Goal: Book appointment/travel/reservation

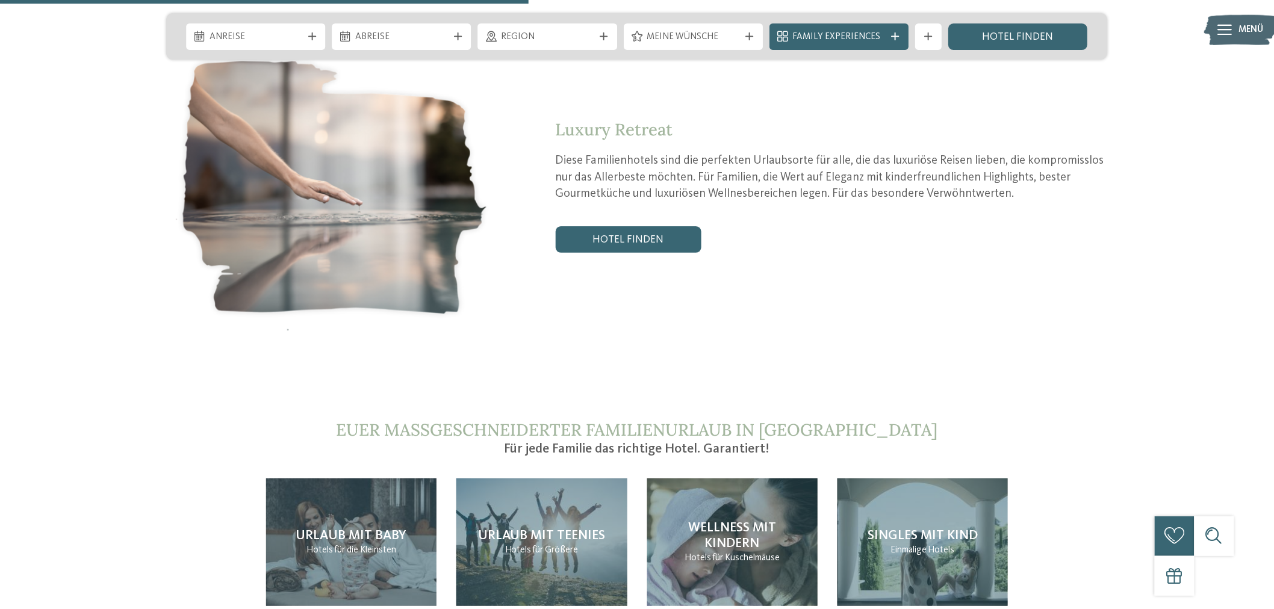
scroll to position [2875, 0]
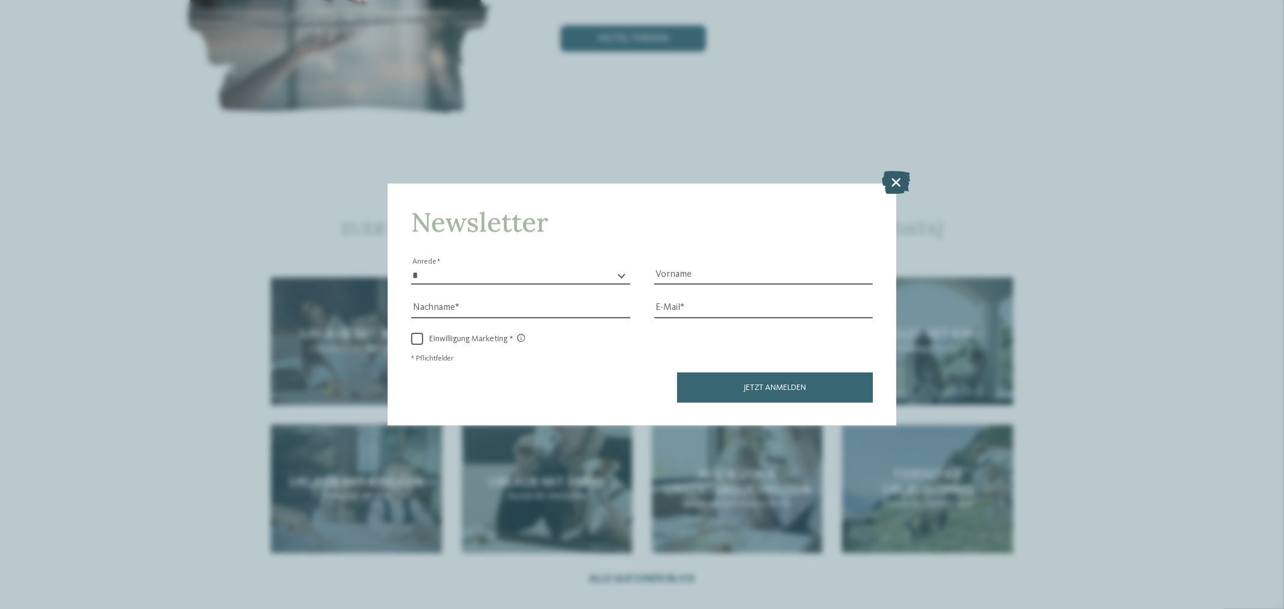
click at [895, 185] on icon at bounding box center [896, 182] width 28 height 23
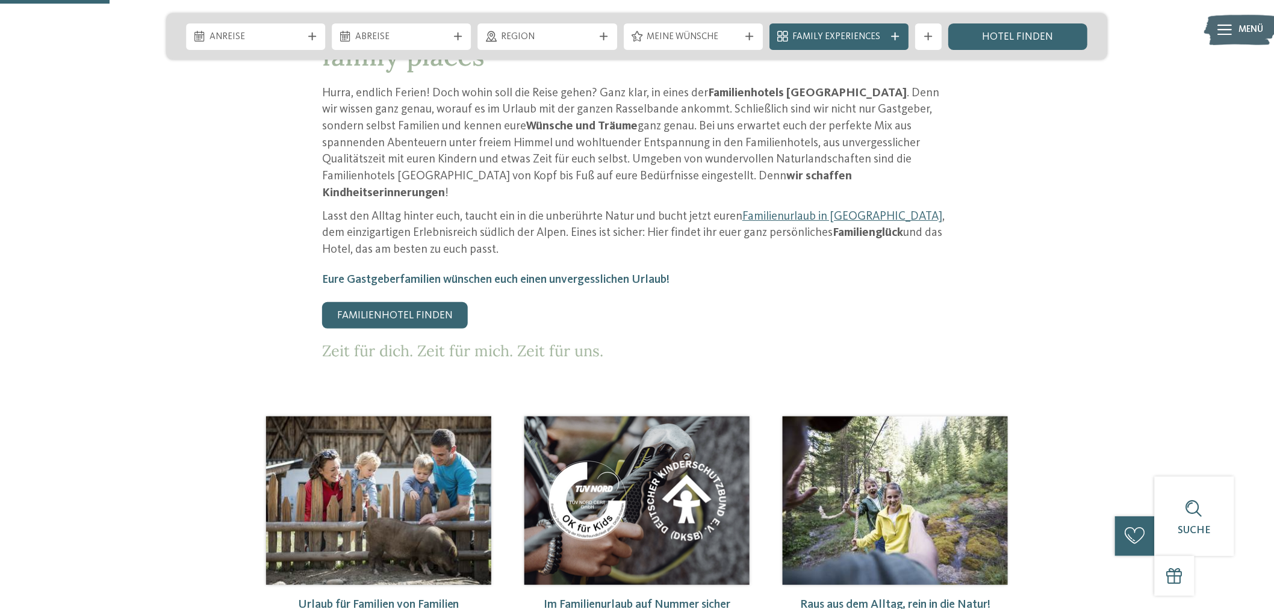
scroll to position [468, 0]
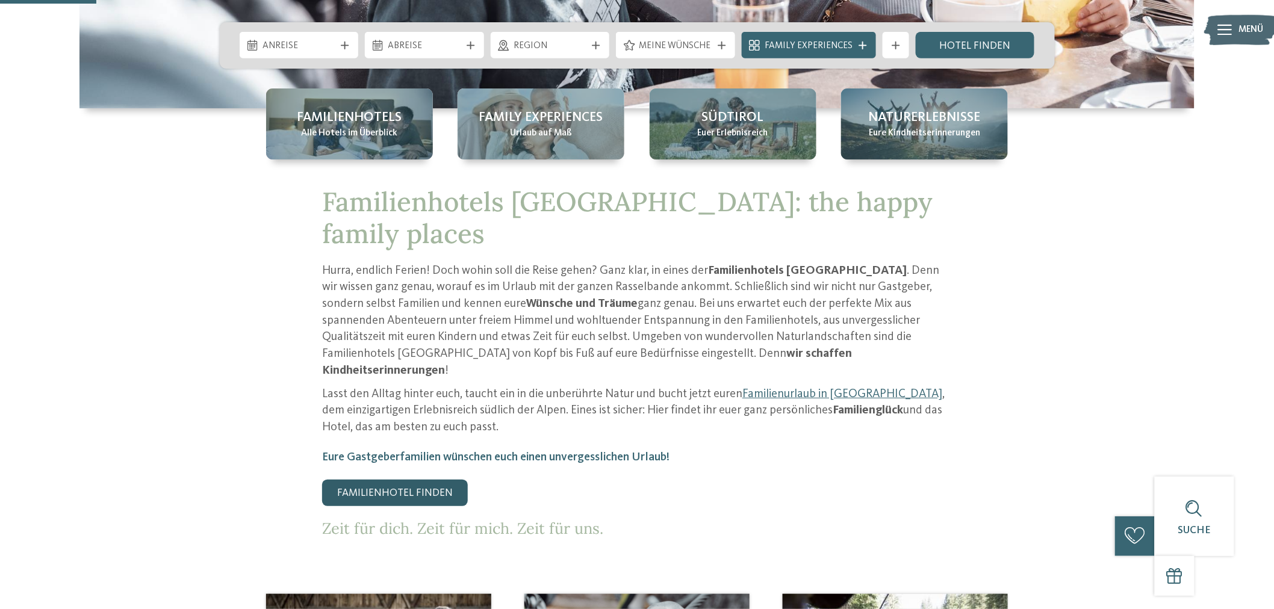
click at [364, 480] on link "Familienhotel finden" at bounding box center [395, 493] width 146 height 26
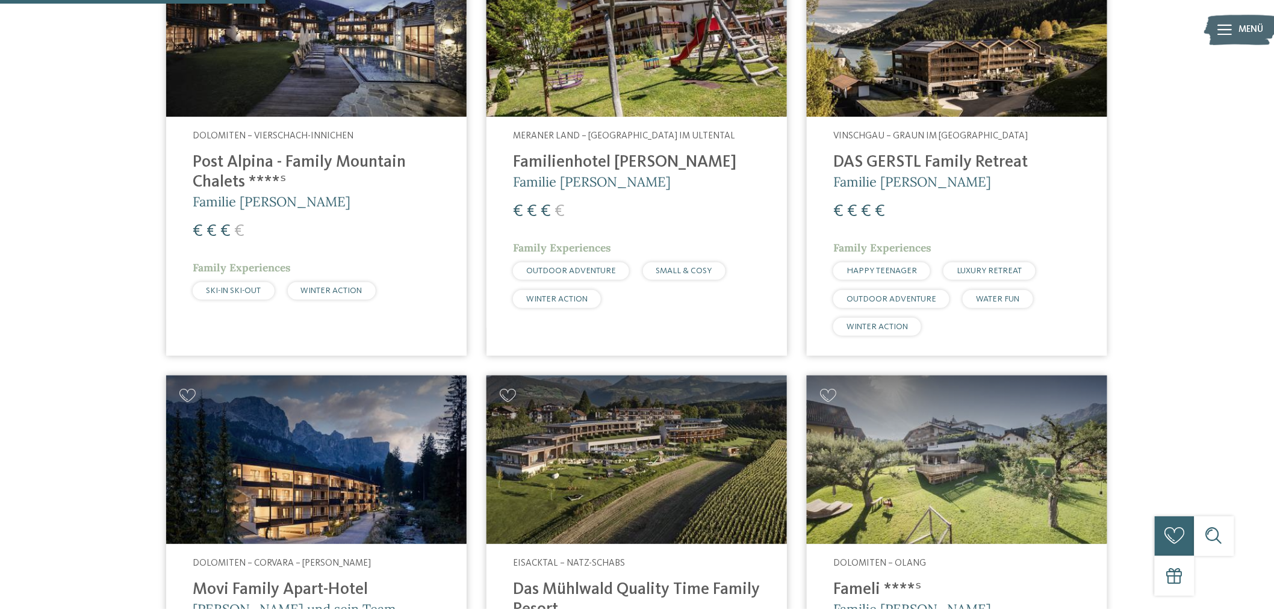
scroll to position [869, 0]
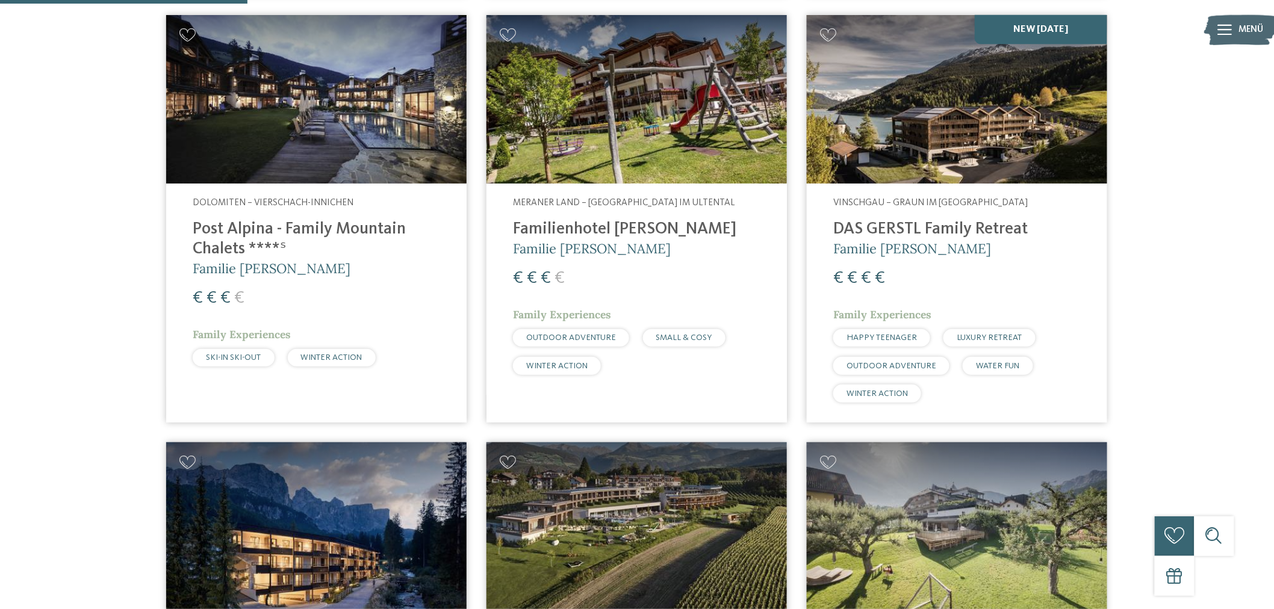
click at [892, 135] on img at bounding box center [956, 99] width 300 height 169
click at [894, 247] on span "Familie [PERSON_NAME]" at bounding box center [912, 248] width 158 height 17
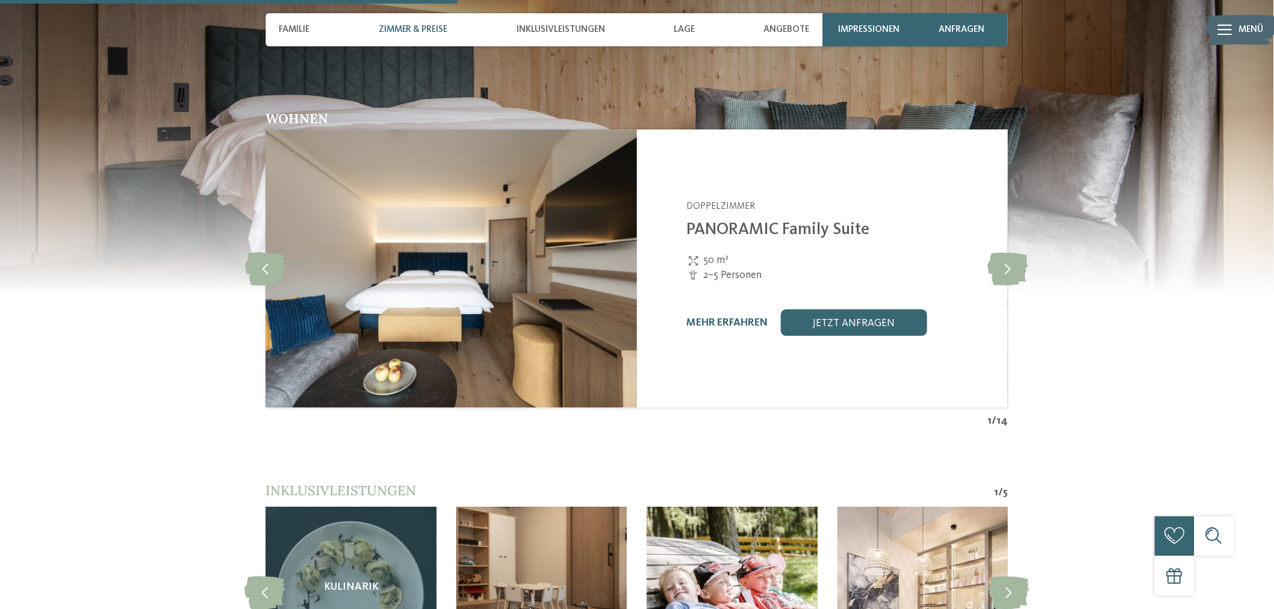
scroll to position [1806, 0]
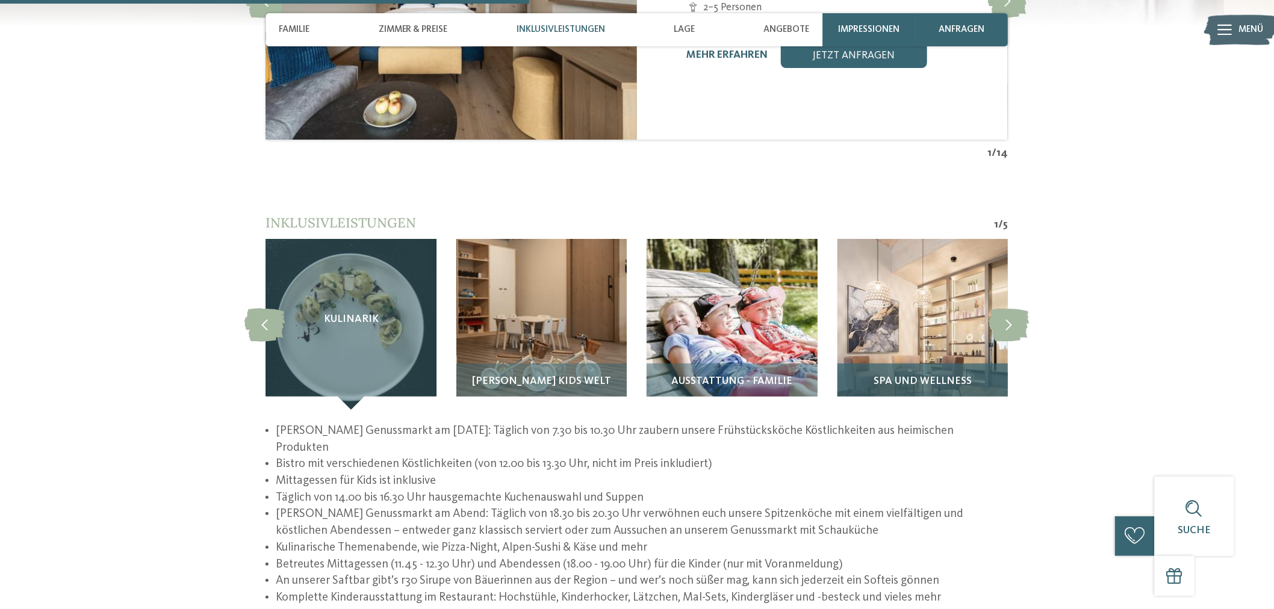
click at [985, 303] on img at bounding box center [922, 324] width 170 height 170
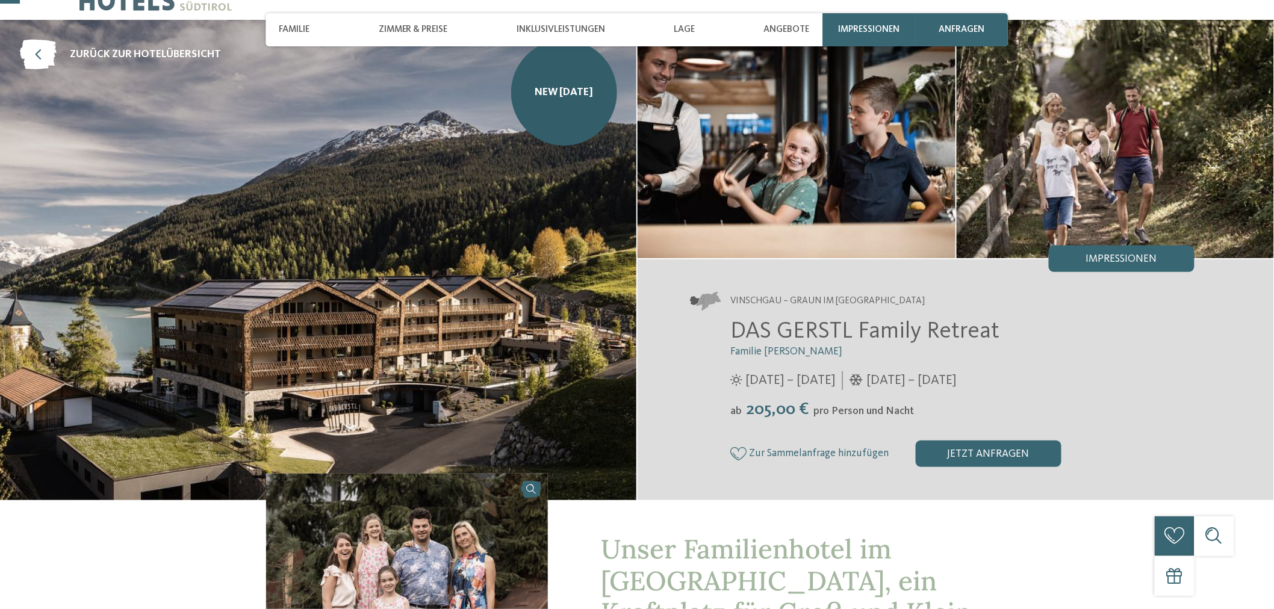
scroll to position [67, 0]
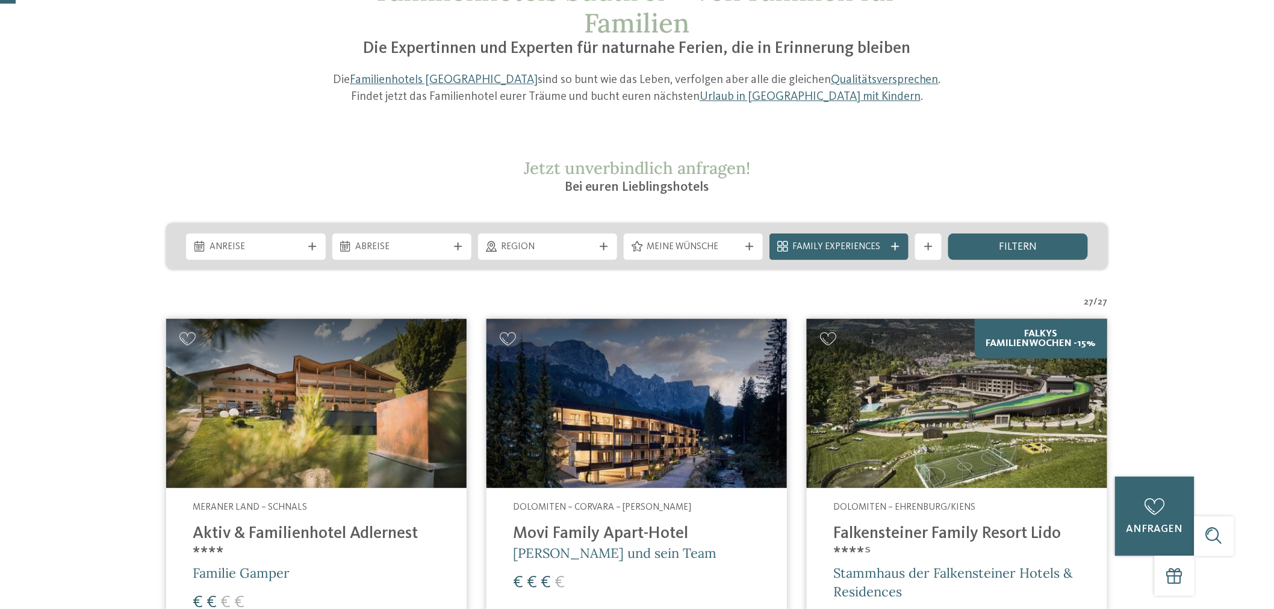
scroll to position [134, 0]
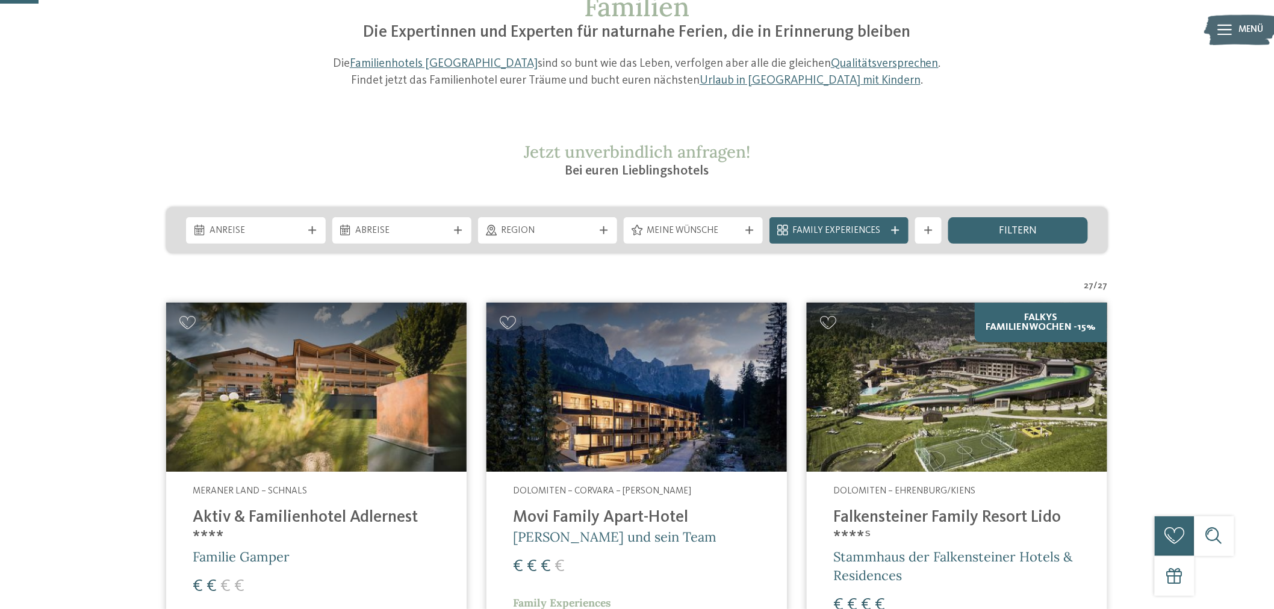
click at [904, 368] on img at bounding box center [956, 387] width 300 height 169
click at [908, 416] on img at bounding box center [956, 387] width 300 height 169
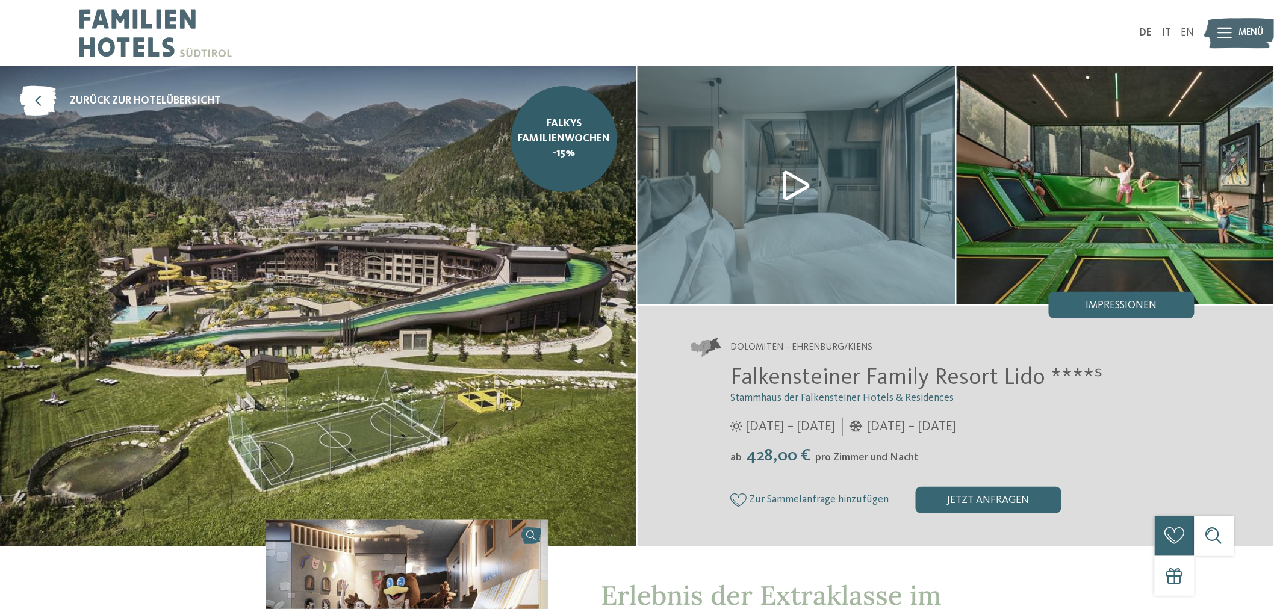
click at [404, 392] on img at bounding box center [318, 306] width 636 height 480
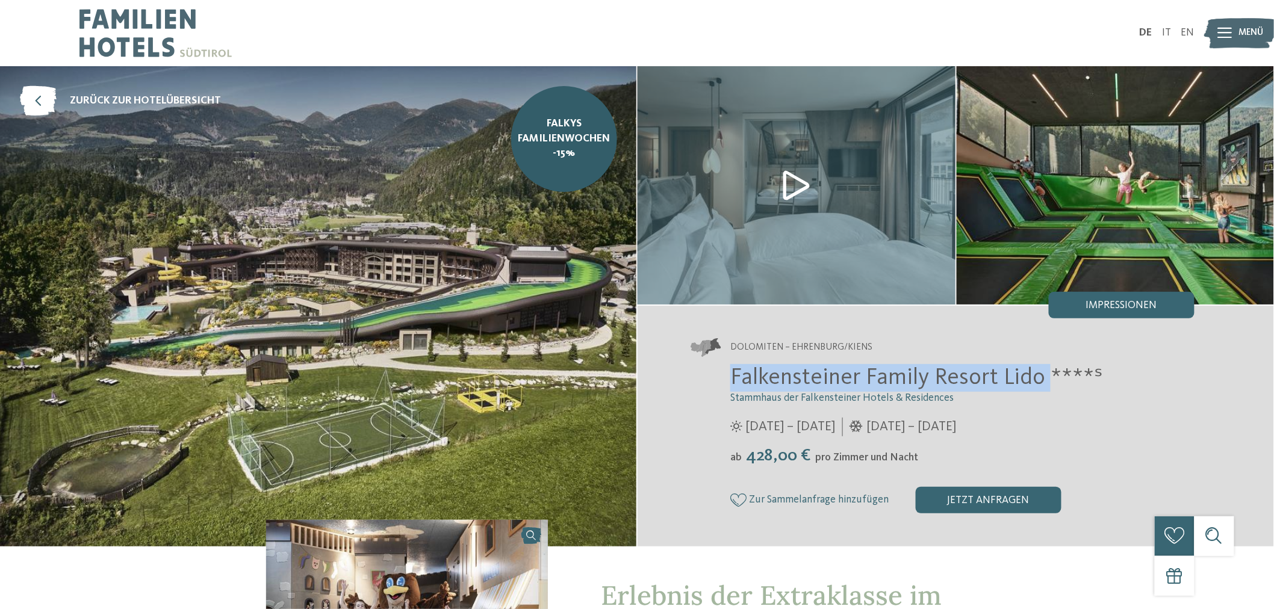
drag, startPoint x: 733, startPoint y: 377, endPoint x: 1042, endPoint y: 377, distance: 308.8
click at [1042, 377] on span "Falkensteiner Family Resort Lido ****ˢ" at bounding box center [916, 378] width 373 height 23
copy span "Falkensteiner Family Resort Lido"
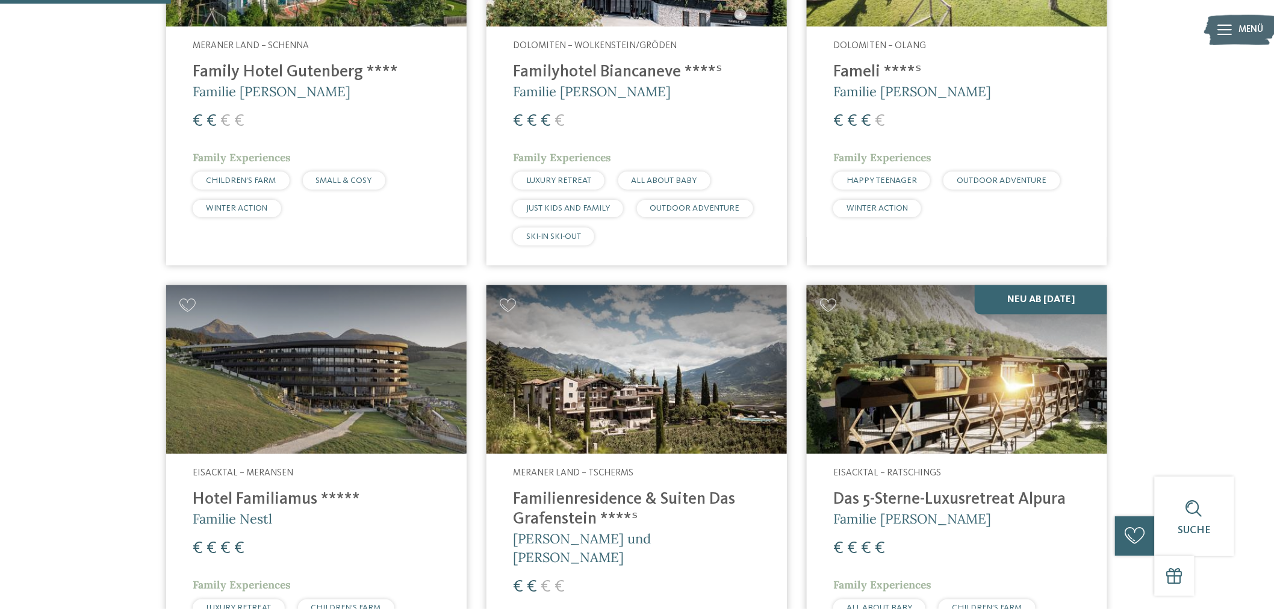
scroll to position [602, 0]
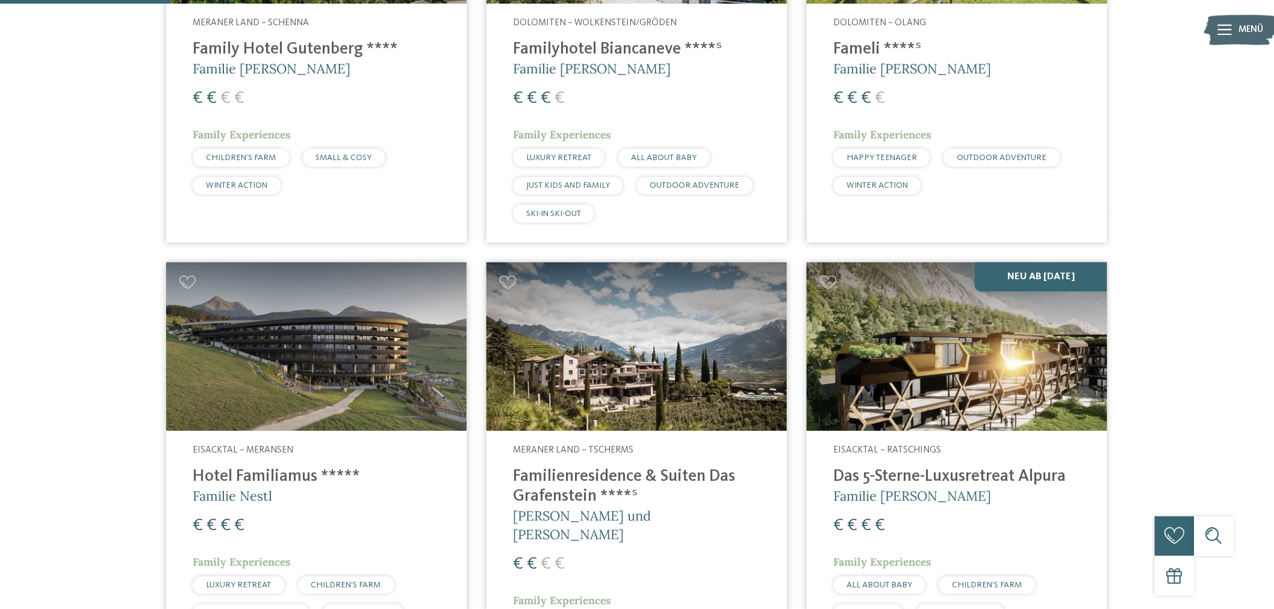
click at [413, 389] on img at bounding box center [316, 346] width 300 height 169
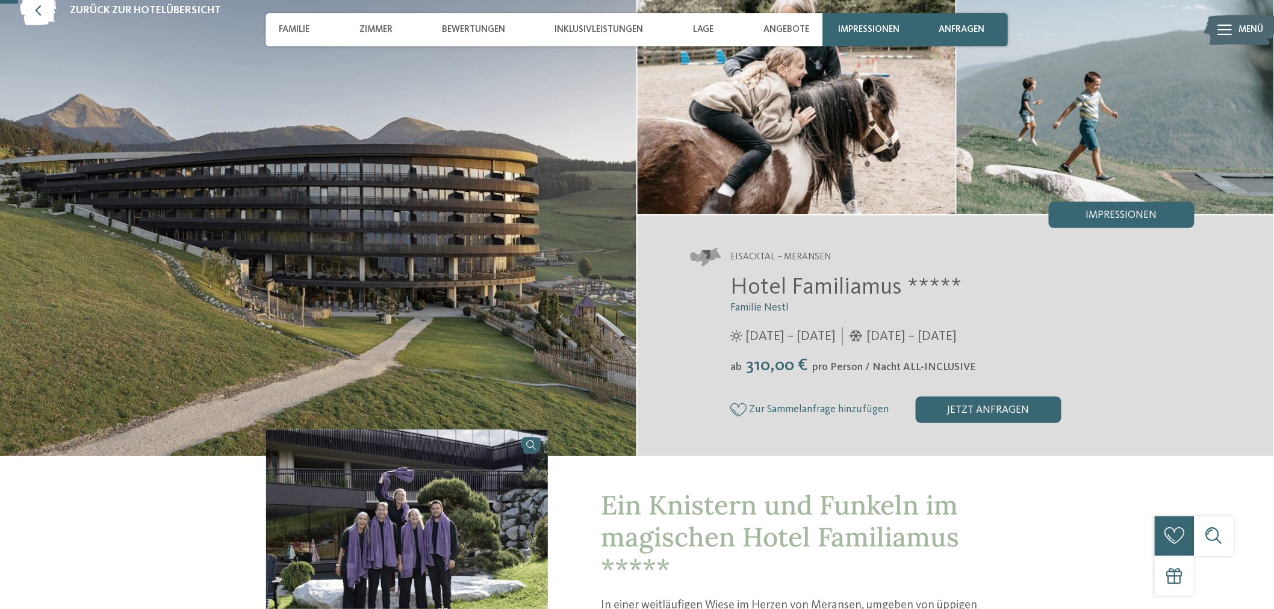
scroll to position [67, 0]
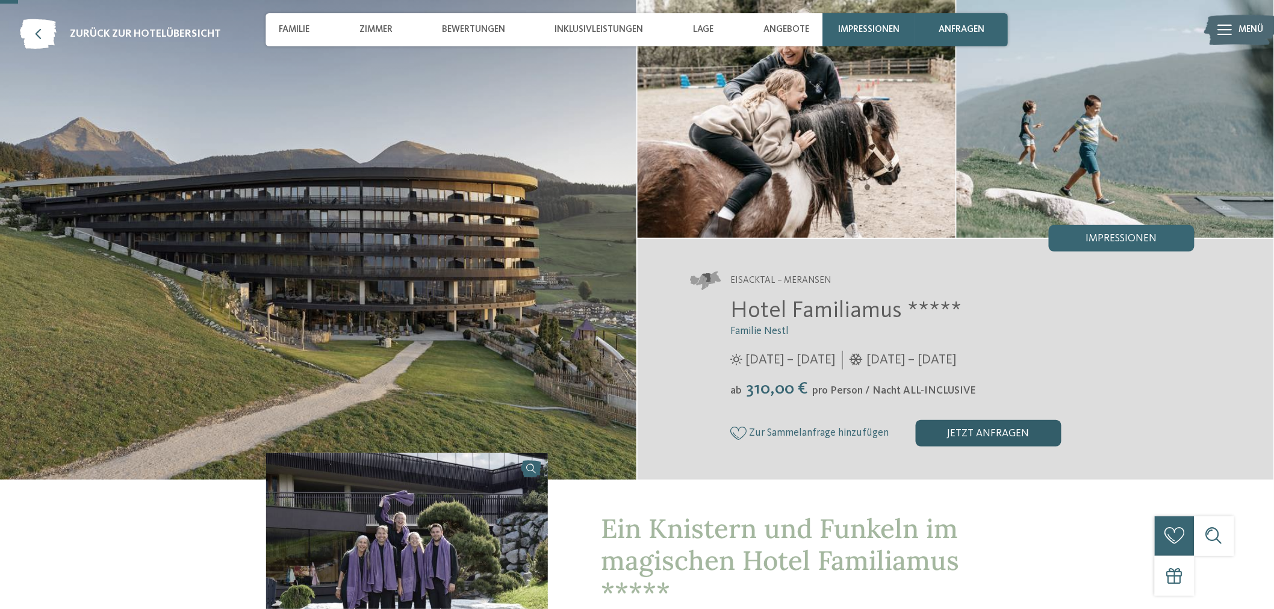
click at [955, 430] on div "jetzt anfragen" at bounding box center [988, 433] width 146 height 26
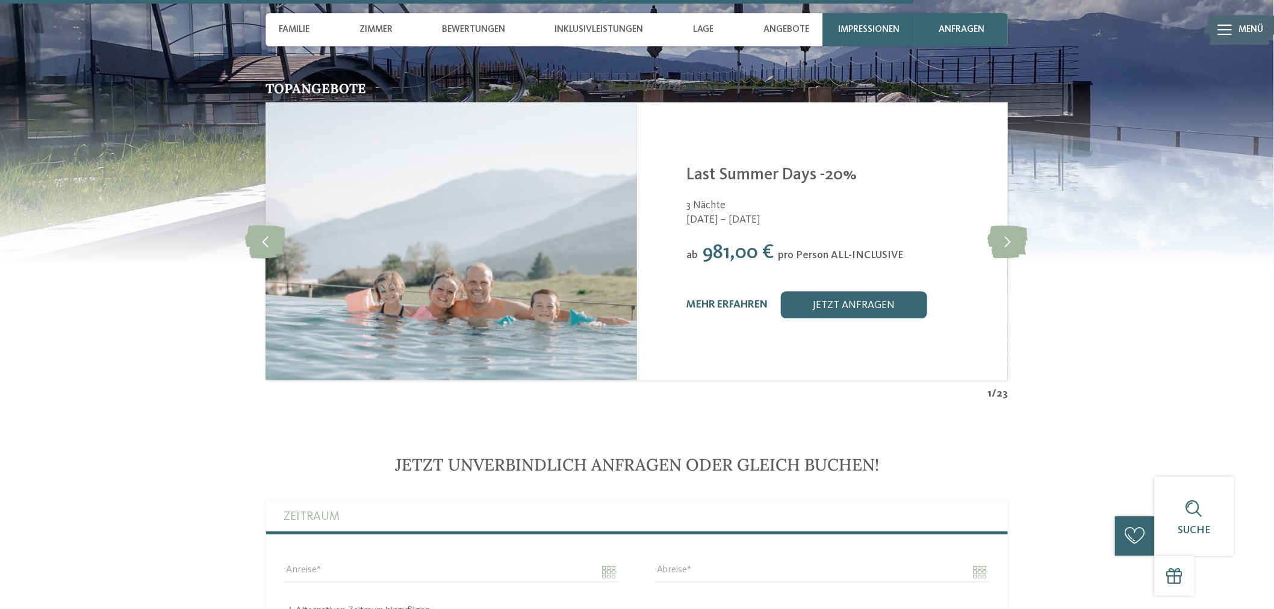
scroll to position [3103, 0]
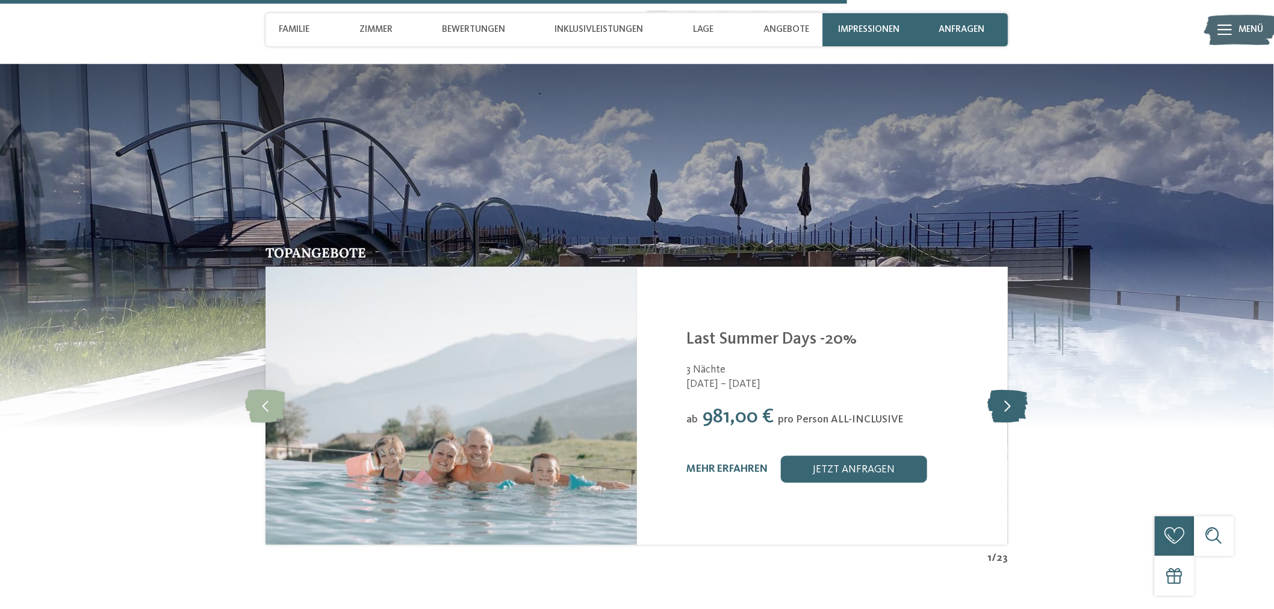
click at [989, 395] on icon at bounding box center [1008, 405] width 40 height 33
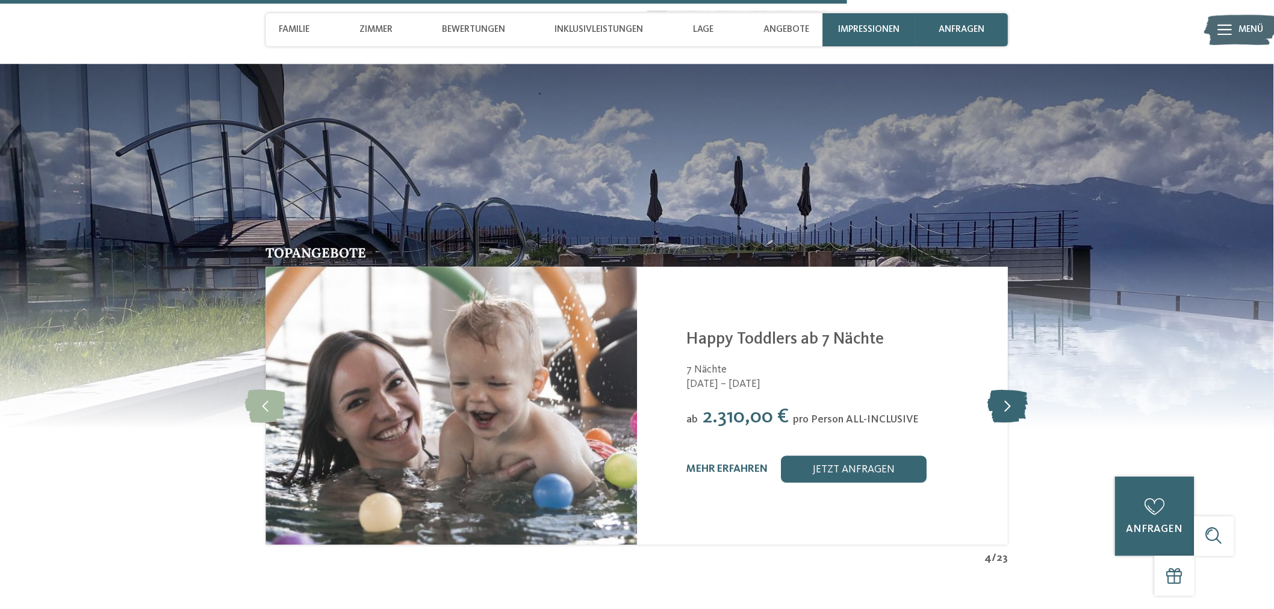
click at [1014, 403] on icon at bounding box center [1008, 405] width 40 height 33
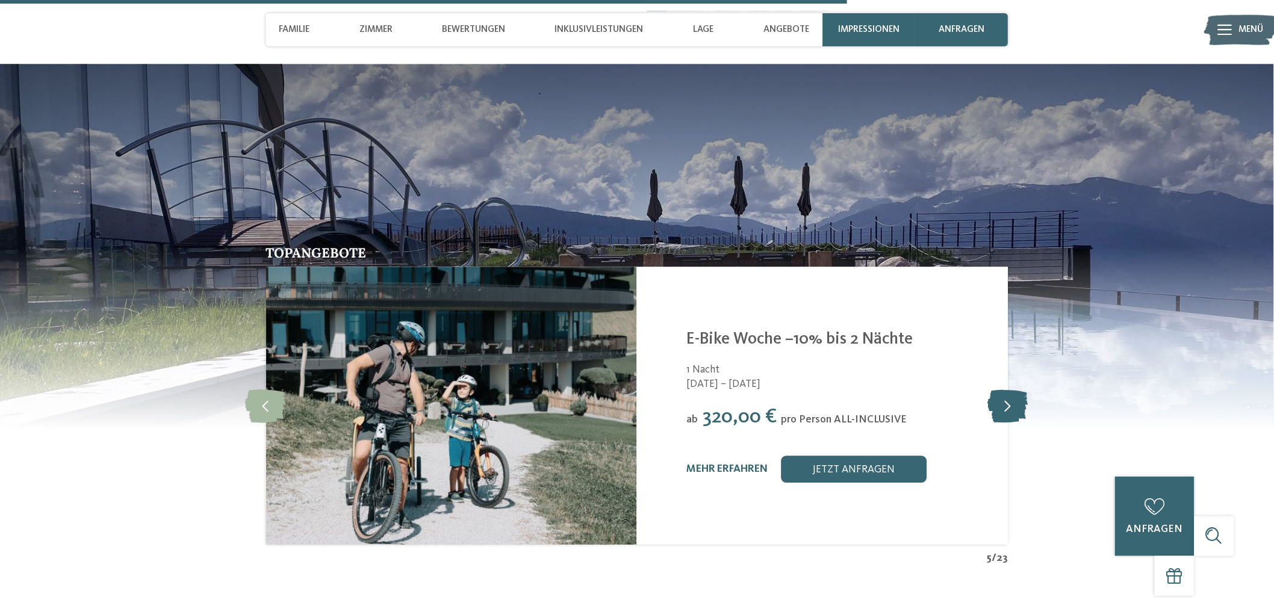
click at [1014, 403] on icon at bounding box center [1008, 405] width 40 height 33
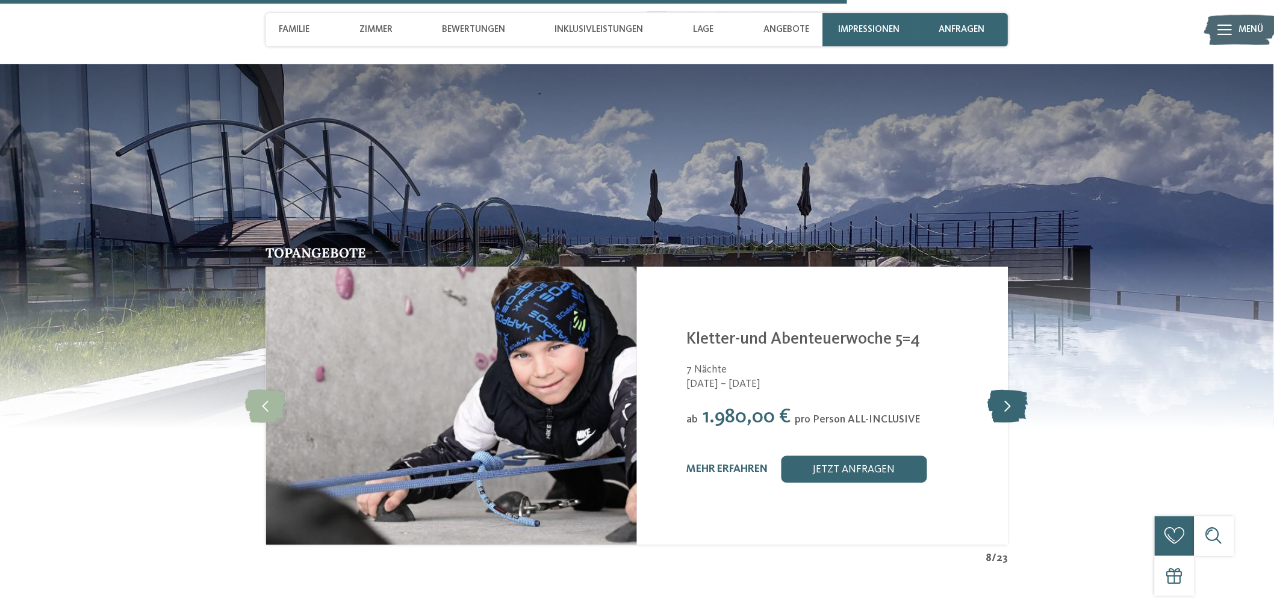
click at [1014, 403] on icon at bounding box center [1008, 405] width 40 height 33
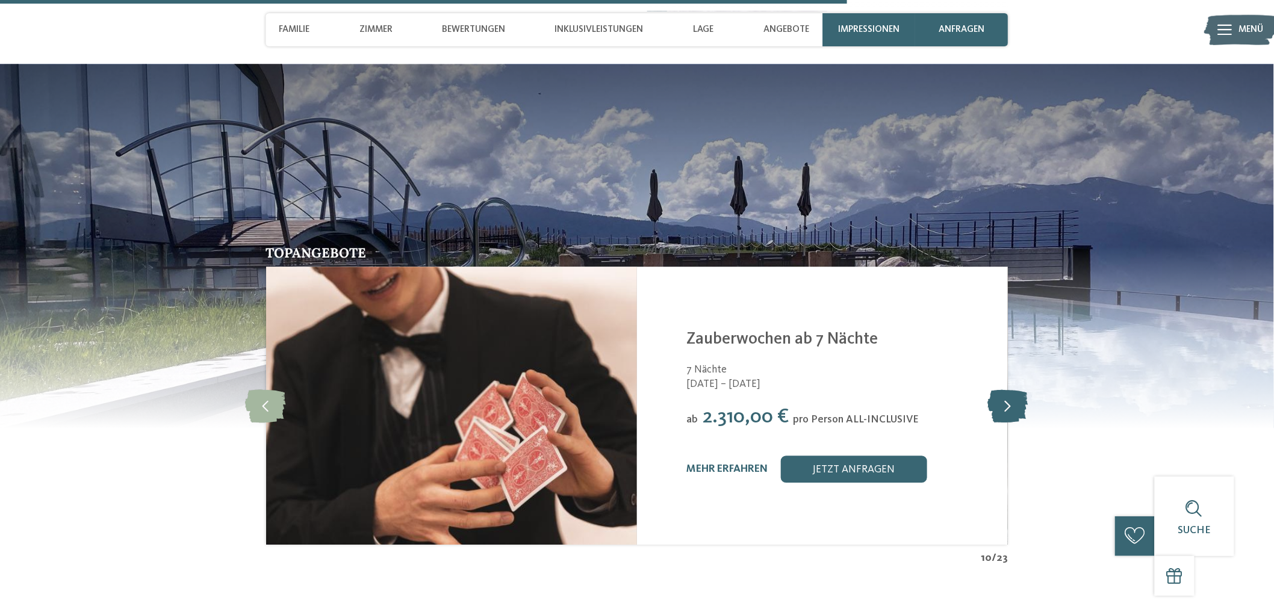
click at [1014, 403] on icon at bounding box center [1008, 405] width 40 height 33
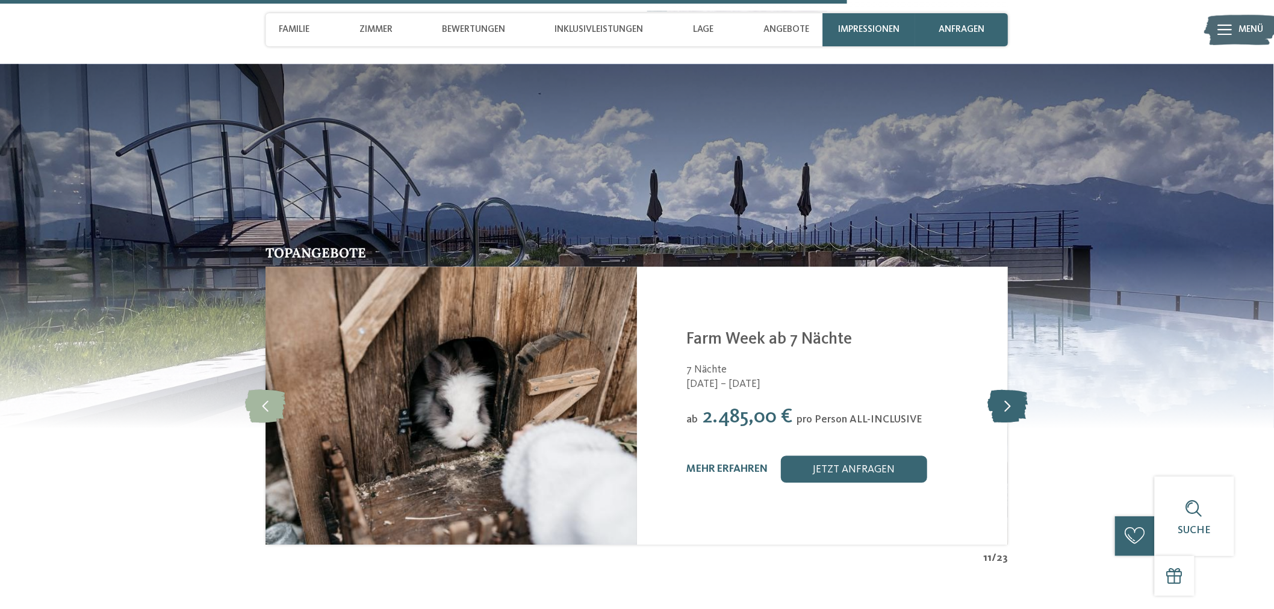
click at [1014, 403] on icon at bounding box center [1008, 405] width 40 height 33
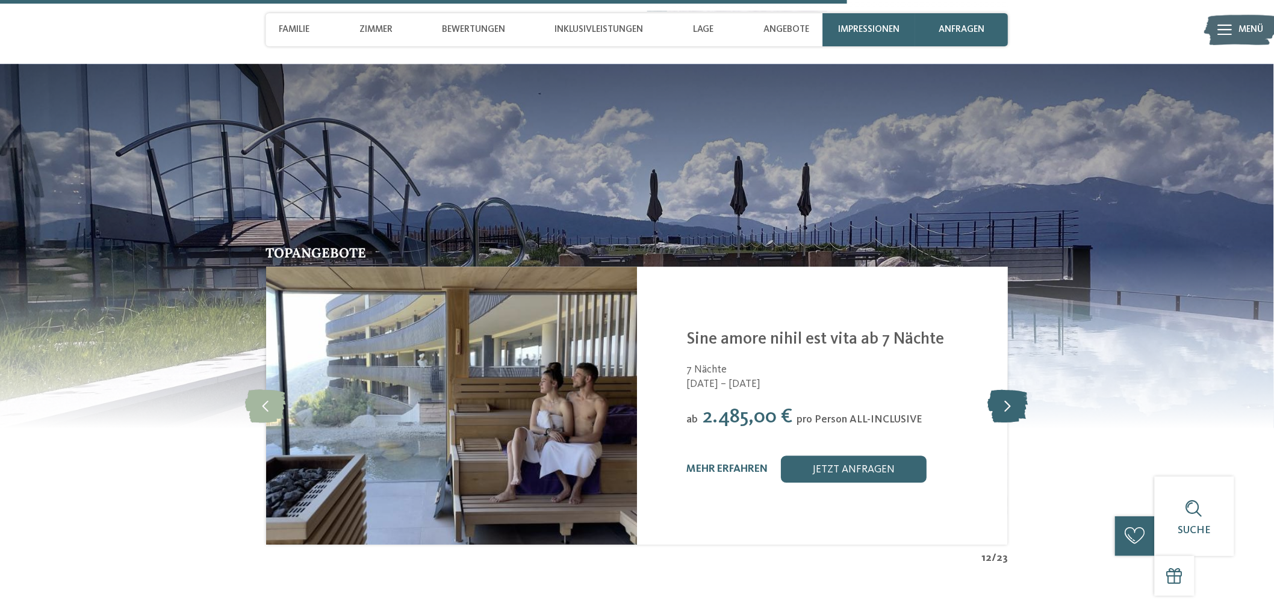
click at [1014, 403] on icon at bounding box center [1008, 405] width 40 height 33
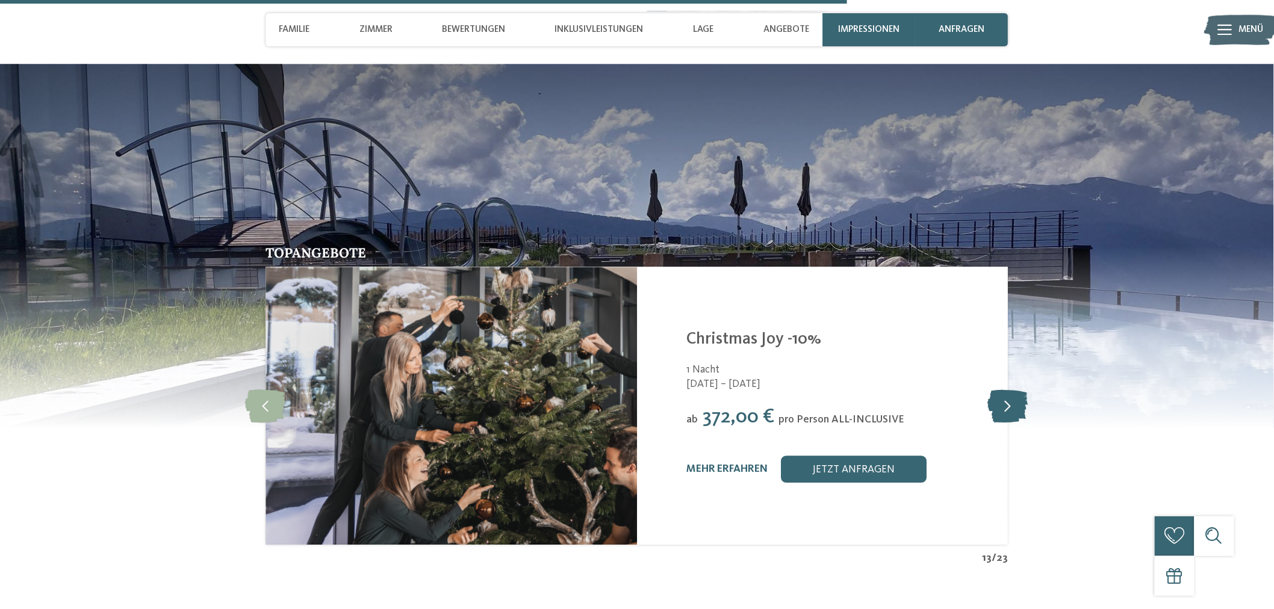
click at [1014, 403] on icon at bounding box center [1008, 405] width 40 height 33
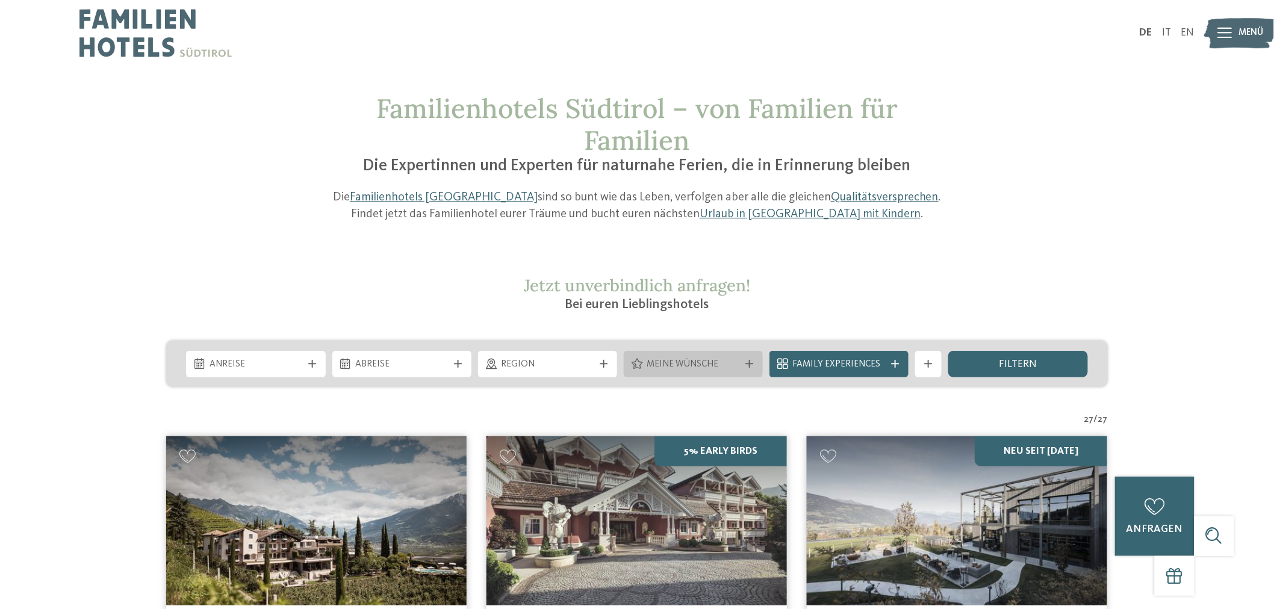
click at [748, 363] on icon at bounding box center [750, 364] width 8 height 8
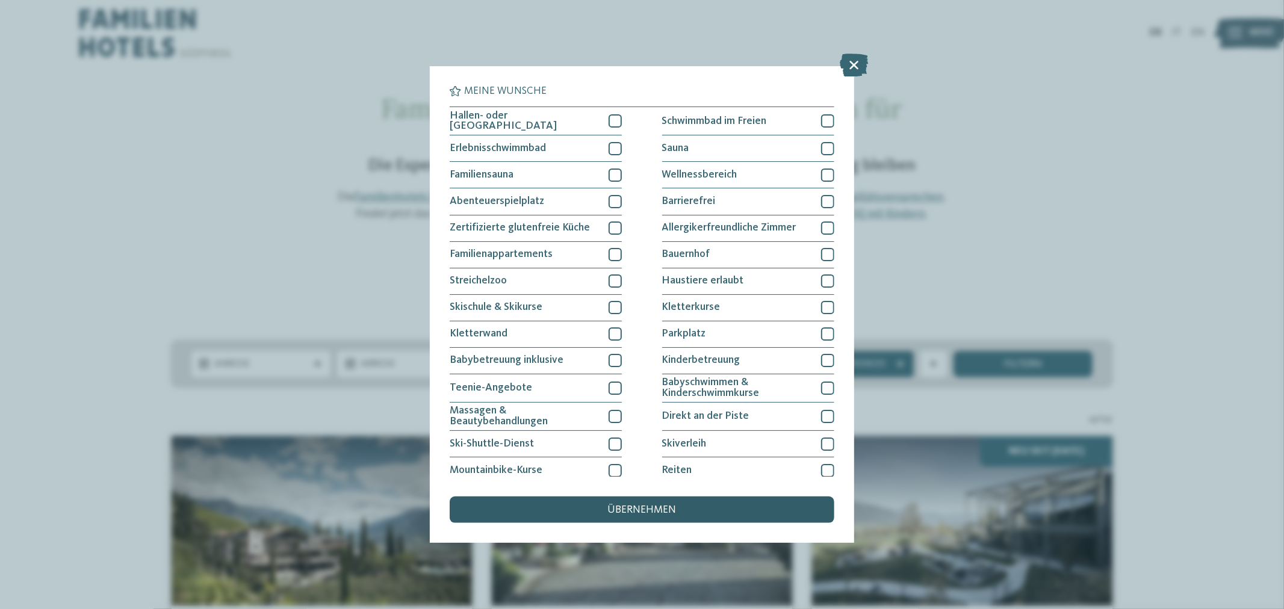
click at [676, 512] on div "übernehmen" at bounding box center [642, 510] width 384 height 26
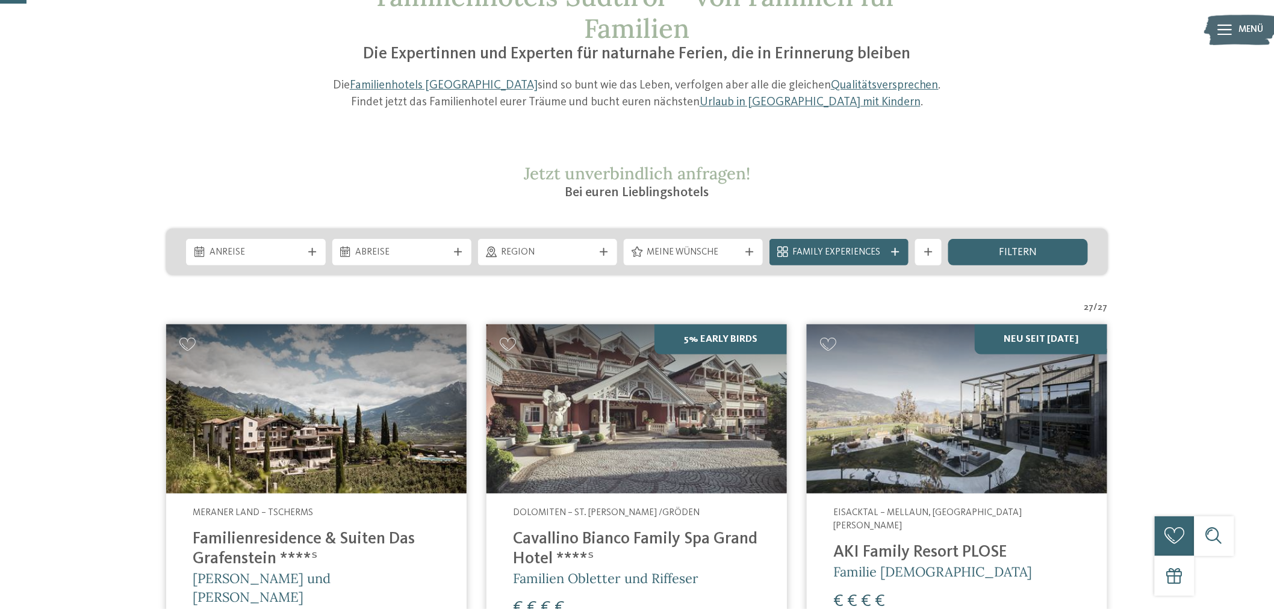
scroll to position [93, 0]
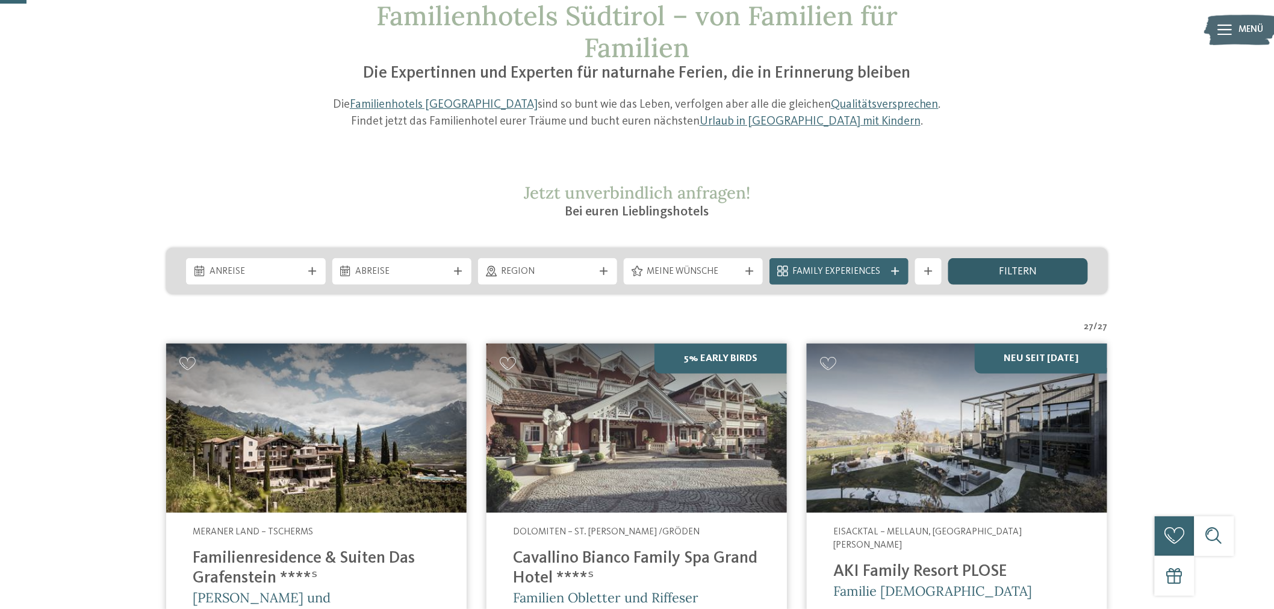
click at [976, 272] on div "filtern" at bounding box center [1017, 271] width 139 height 26
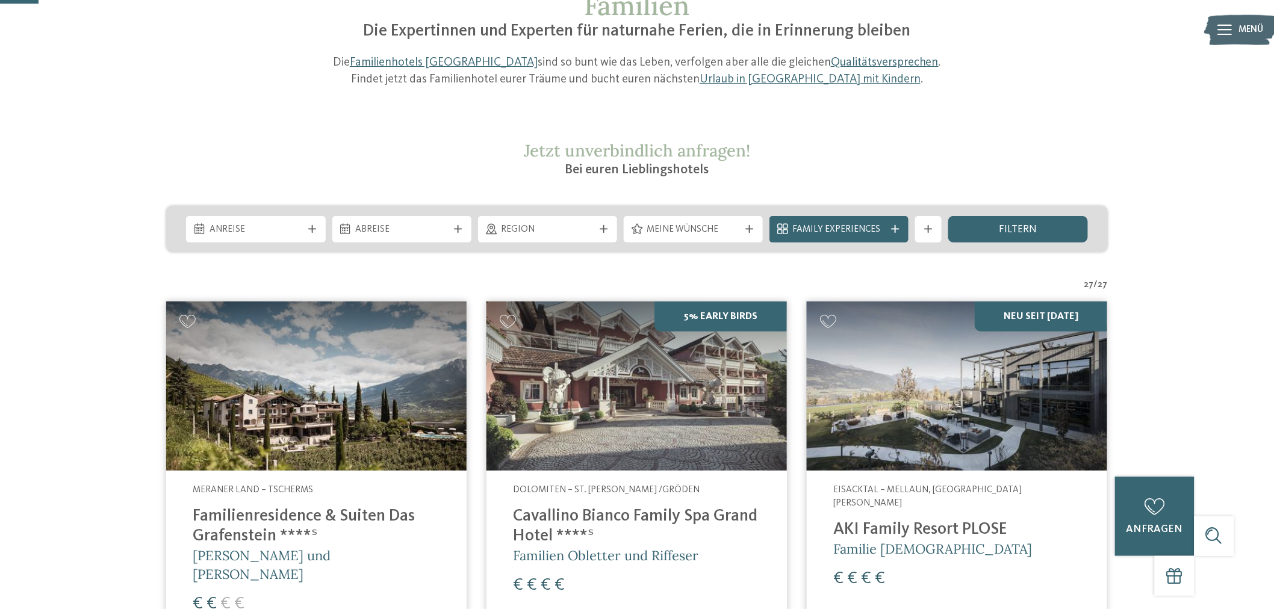
scroll to position [0, 0]
